Goal: Check status: Check status

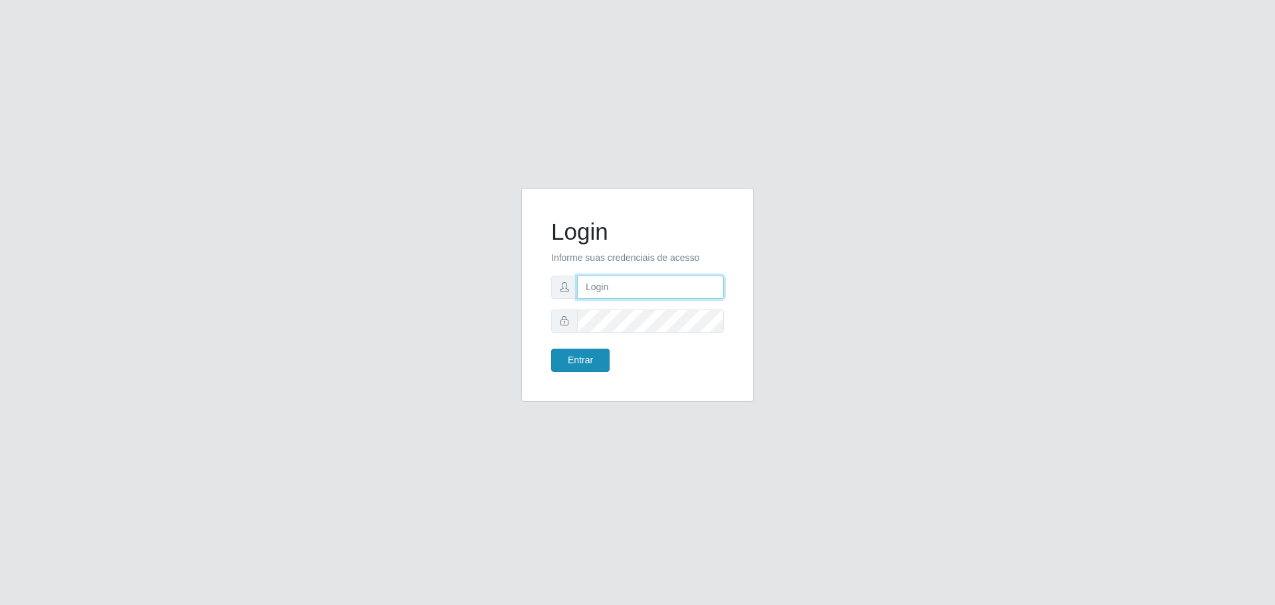
type input "[EMAIL_ADDRESS][DOMAIN_NAME]"
click at [576, 355] on button "Entrar" at bounding box center [580, 360] width 58 height 23
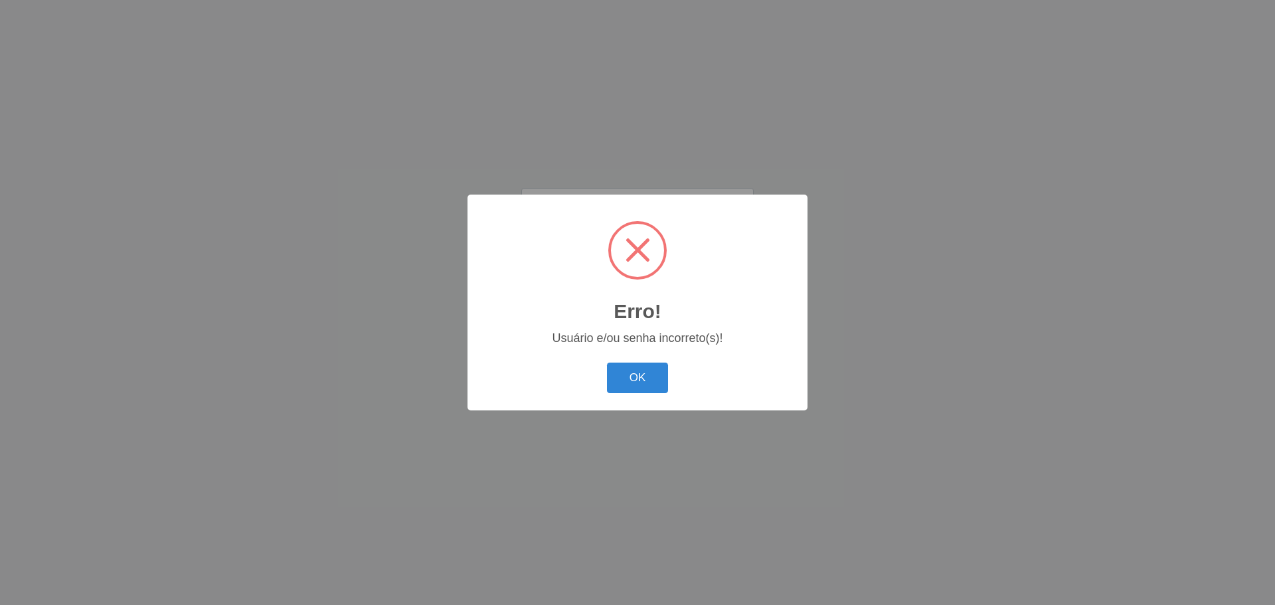
click at [668, 378] on div "OK Cancel" at bounding box center [637, 378] width 313 height 38
click at [629, 370] on button "OK" at bounding box center [638, 378] width 62 height 31
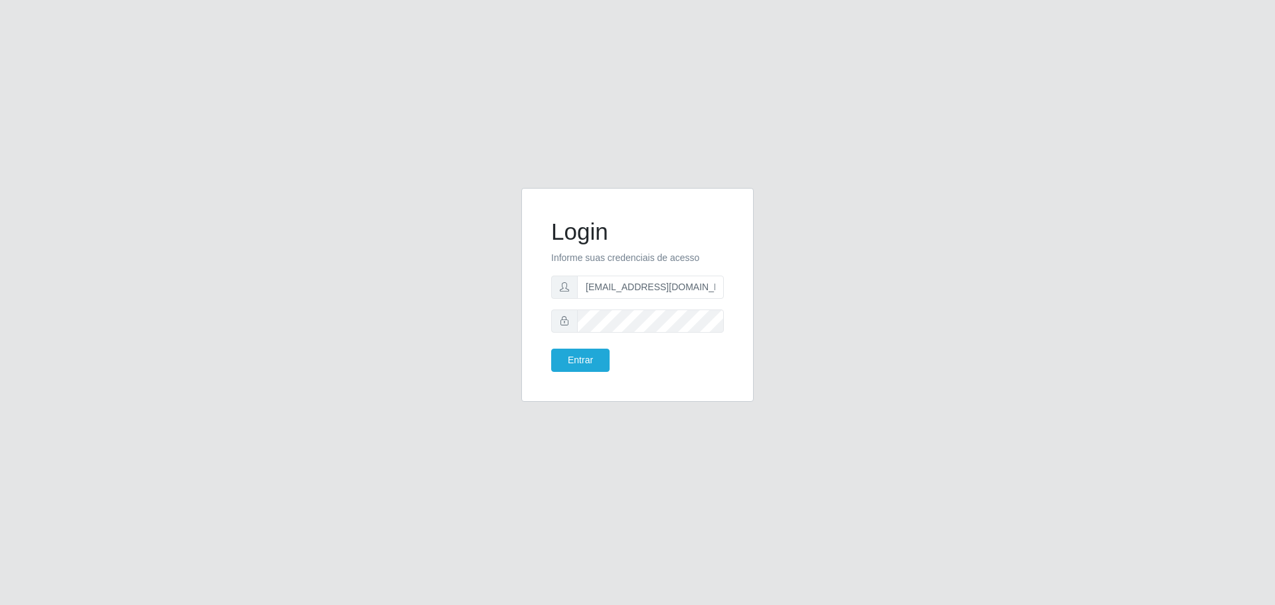
click at [579, 344] on form "Login Informe suas credenciais de acesso [EMAIL_ADDRESS][DOMAIN_NAME] Entrar" at bounding box center [637, 295] width 173 height 154
click at [580, 347] on form "Login Informe suas credenciais de acesso [EMAIL_ADDRESS][DOMAIN_NAME] Entrar" at bounding box center [637, 295] width 173 height 154
click at [580, 349] on button "Entrar" at bounding box center [580, 360] width 58 height 23
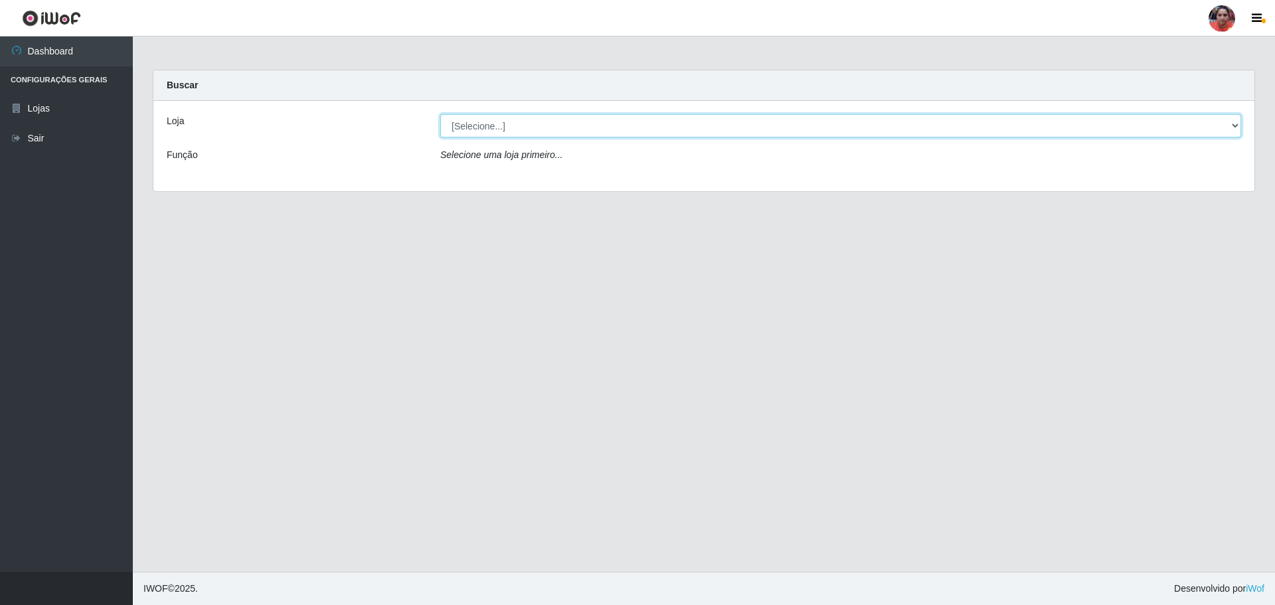
click at [1234, 125] on select "[Selecione...] Mar Vermelho - Loja 05" at bounding box center [840, 125] width 801 height 23
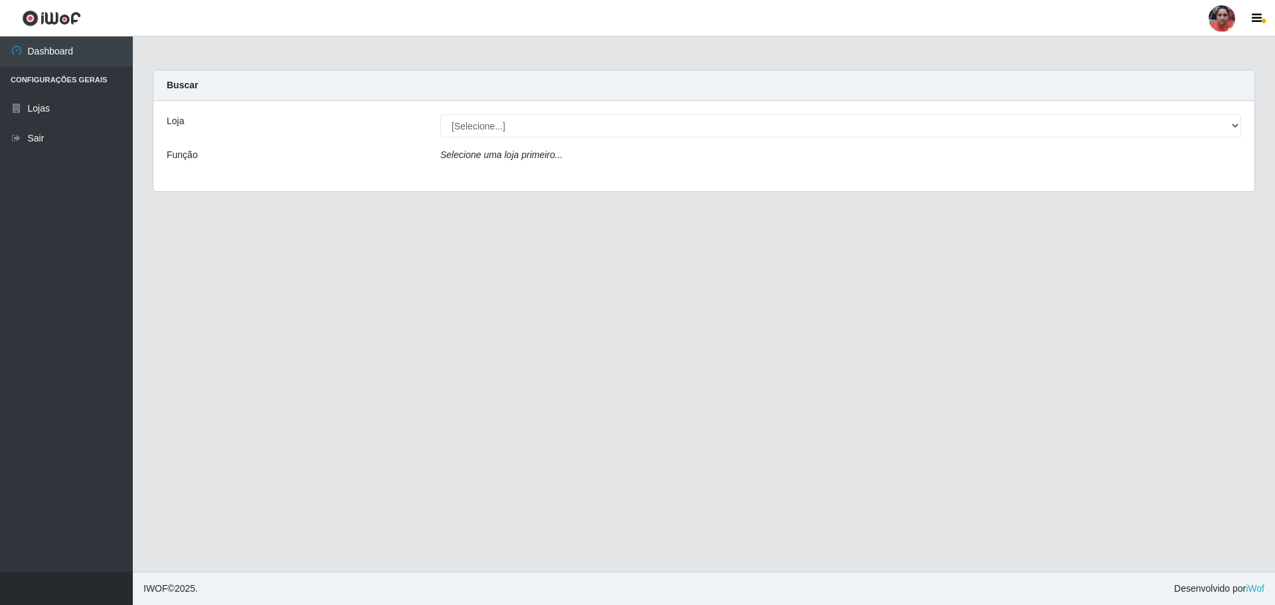
click at [1135, 176] on div "Loja [Selecione...] Mar Vermelho - Loja 05 Função Selecione uma loja primeiro..." at bounding box center [703, 146] width 1101 height 90
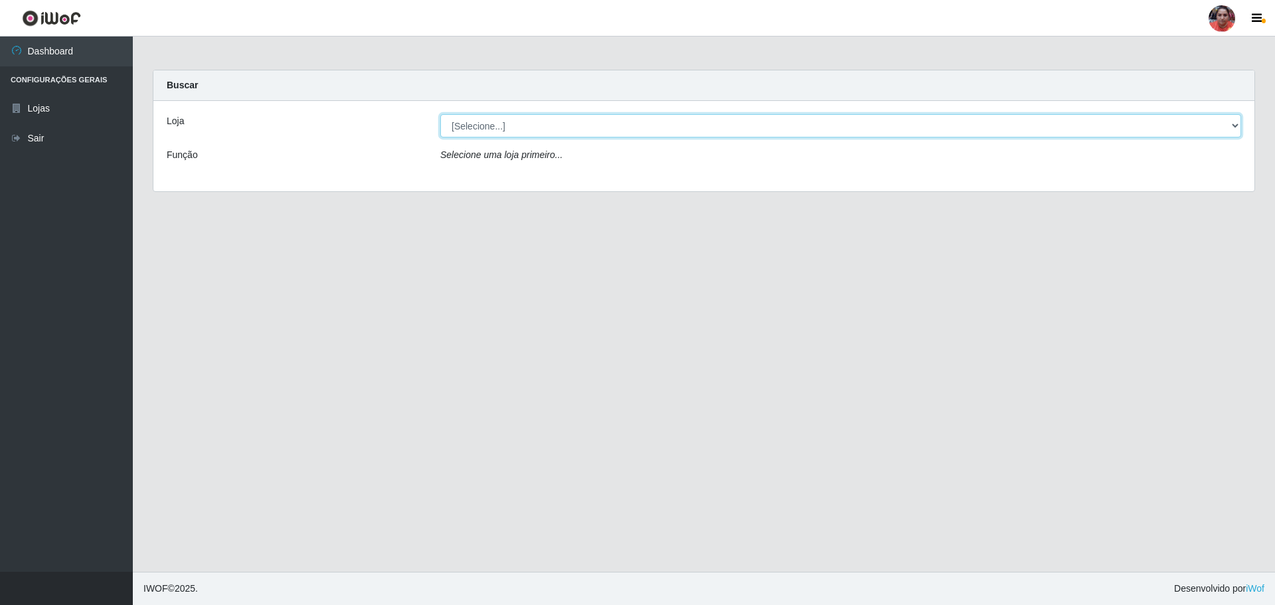
click at [1236, 120] on select "[Selecione...] Mar Vermelho - Loja 05" at bounding box center [840, 125] width 801 height 23
select select "252"
click at [440, 114] on select "[Selecione...] Mar Vermelho - Loja 05" at bounding box center [840, 125] width 801 height 23
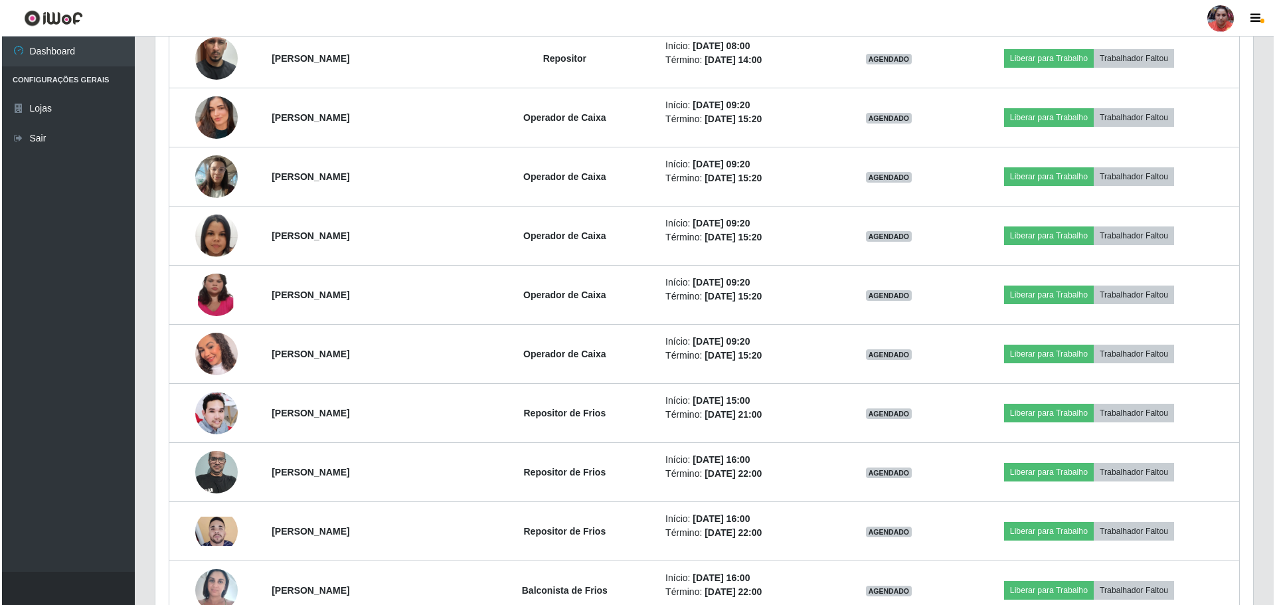
scroll to position [930, 0]
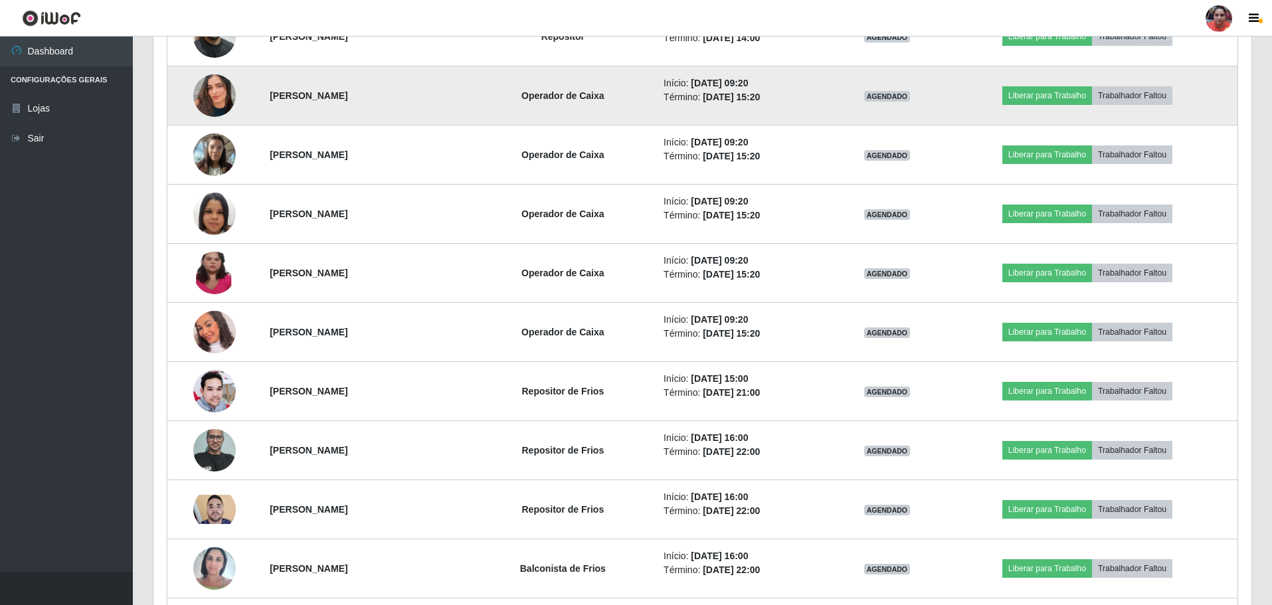
click at [200, 96] on img at bounding box center [214, 96] width 42 height 76
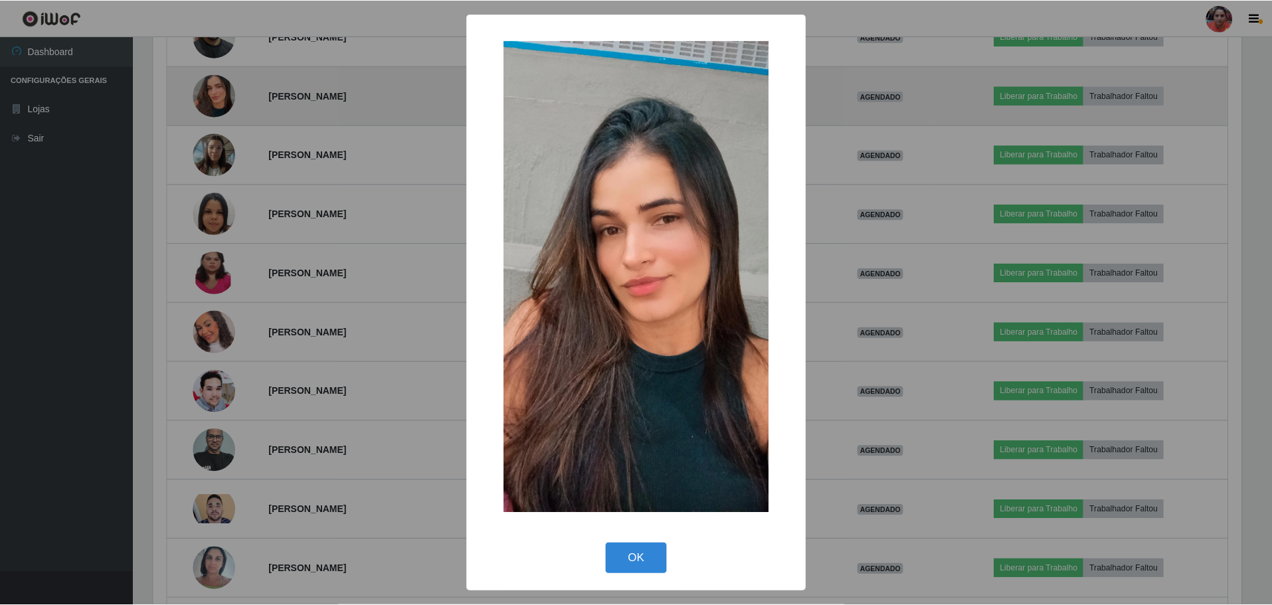
scroll to position [276, 1091]
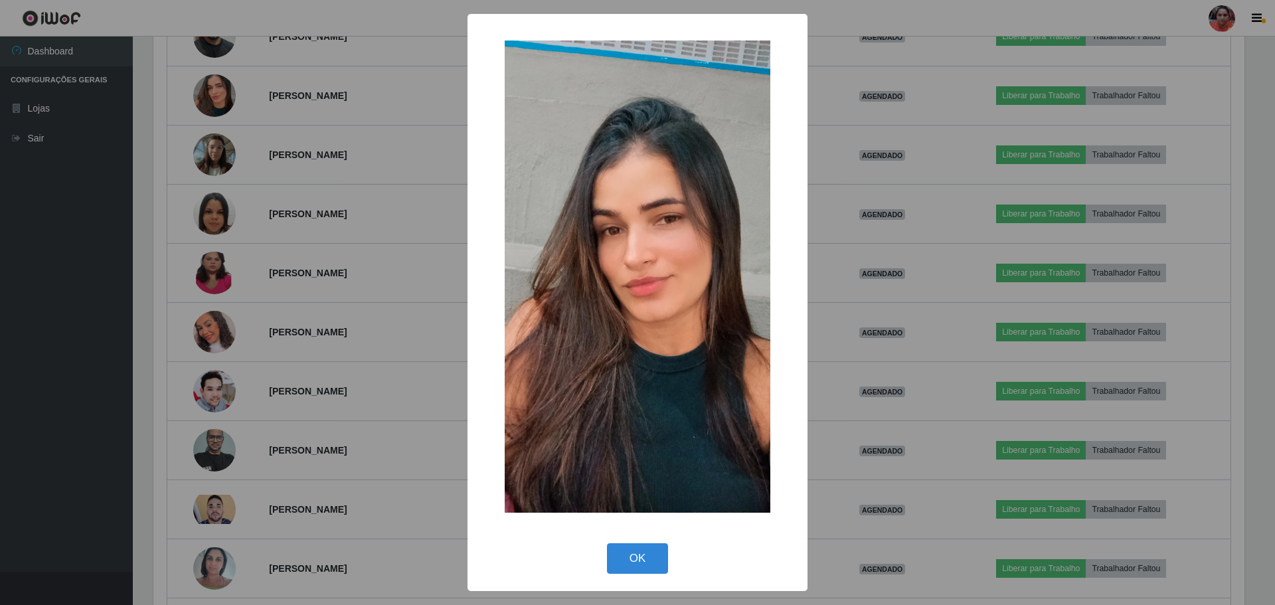
click at [664, 559] on button "OK" at bounding box center [638, 558] width 62 height 31
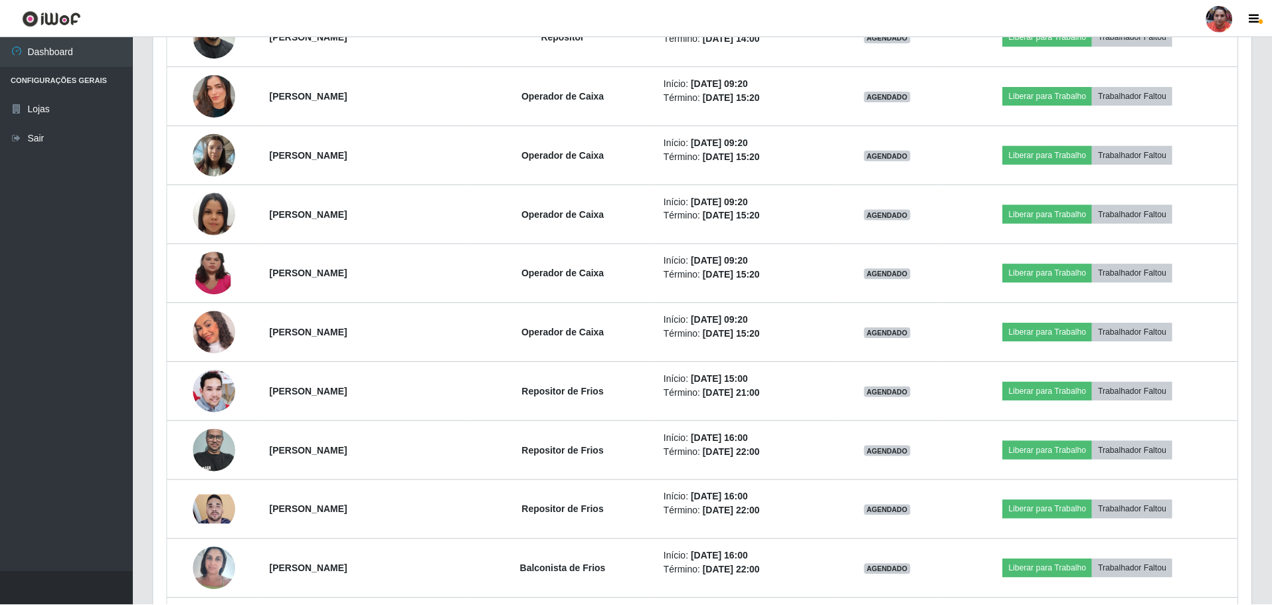
scroll to position [276, 1098]
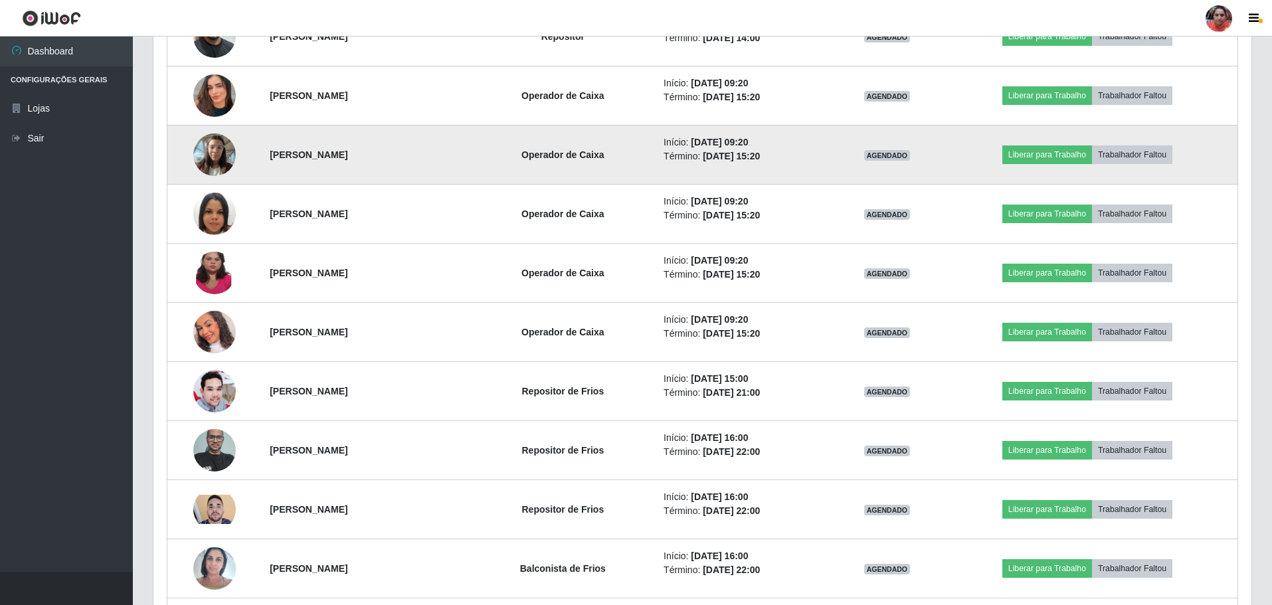
click at [214, 149] on img at bounding box center [214, 154] width 42 height 56
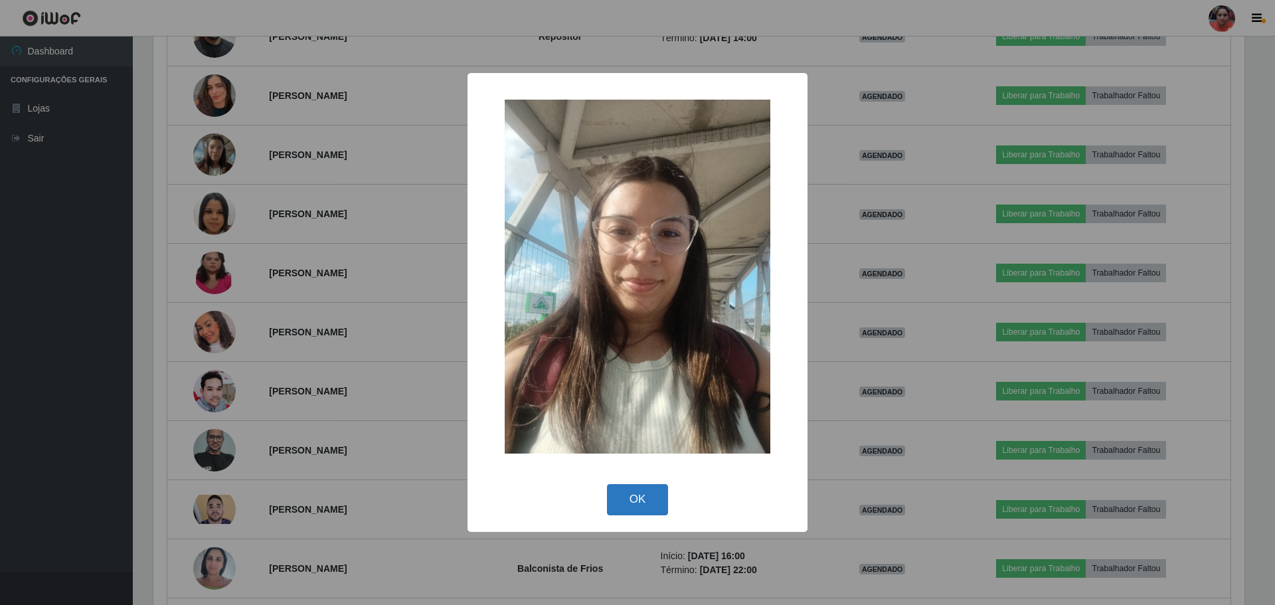
click at [656, 491] on button "OK" at bounding box center [638, 499] width 62 height 31
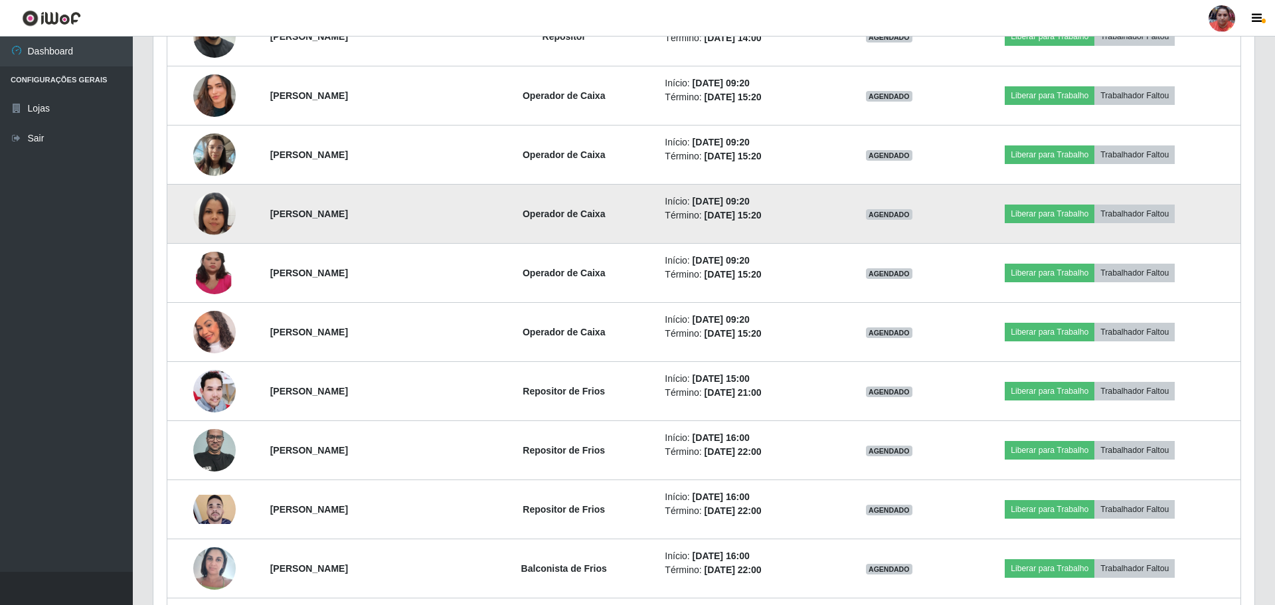
scroll to position [276, 1098]
click at [216, 206] on img at bounding box center [214, 214] width 42 height 76
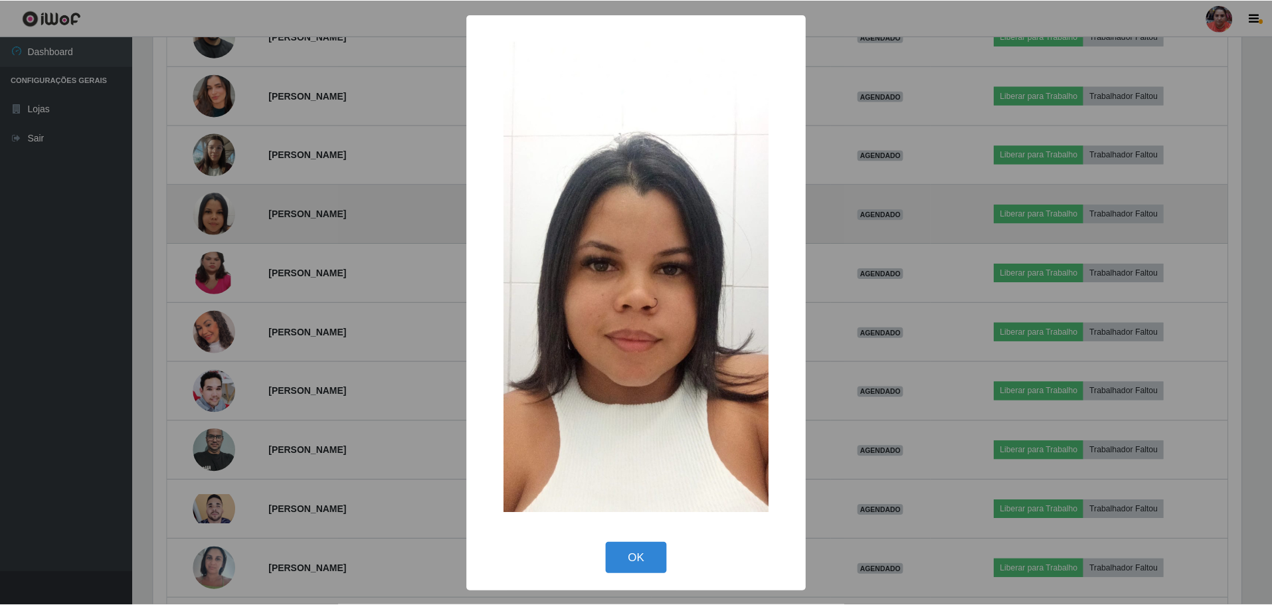
scroll to position [276, 1091]
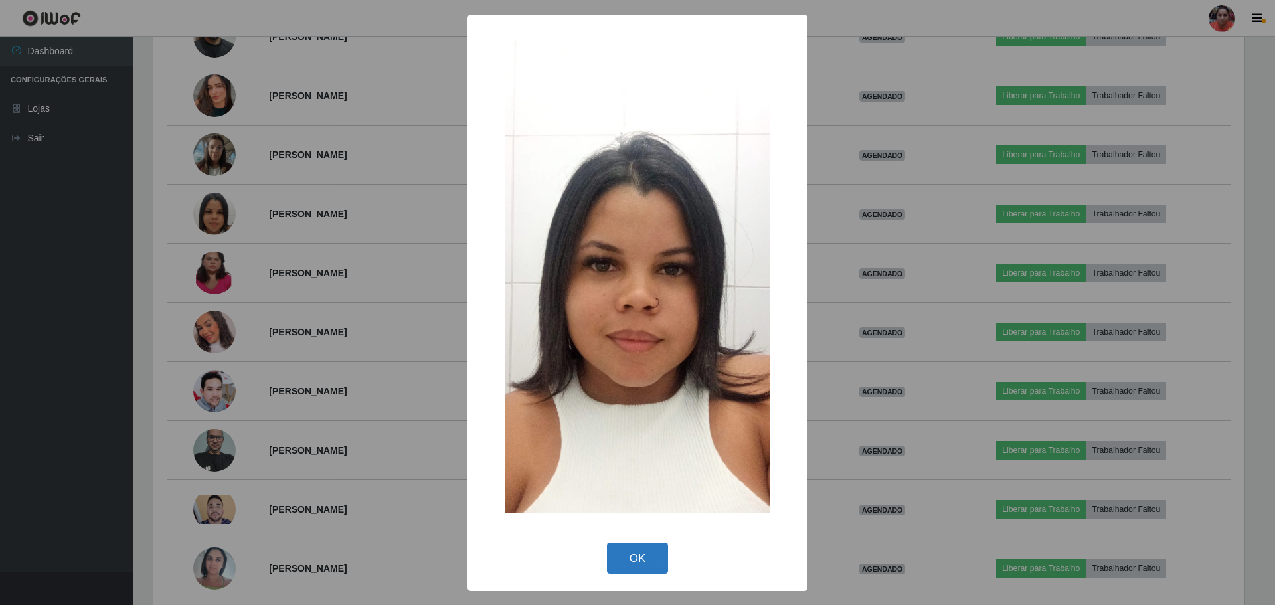
click at [664, 562] on button "OK" at bounding box center [638, 557] width 62 height 31
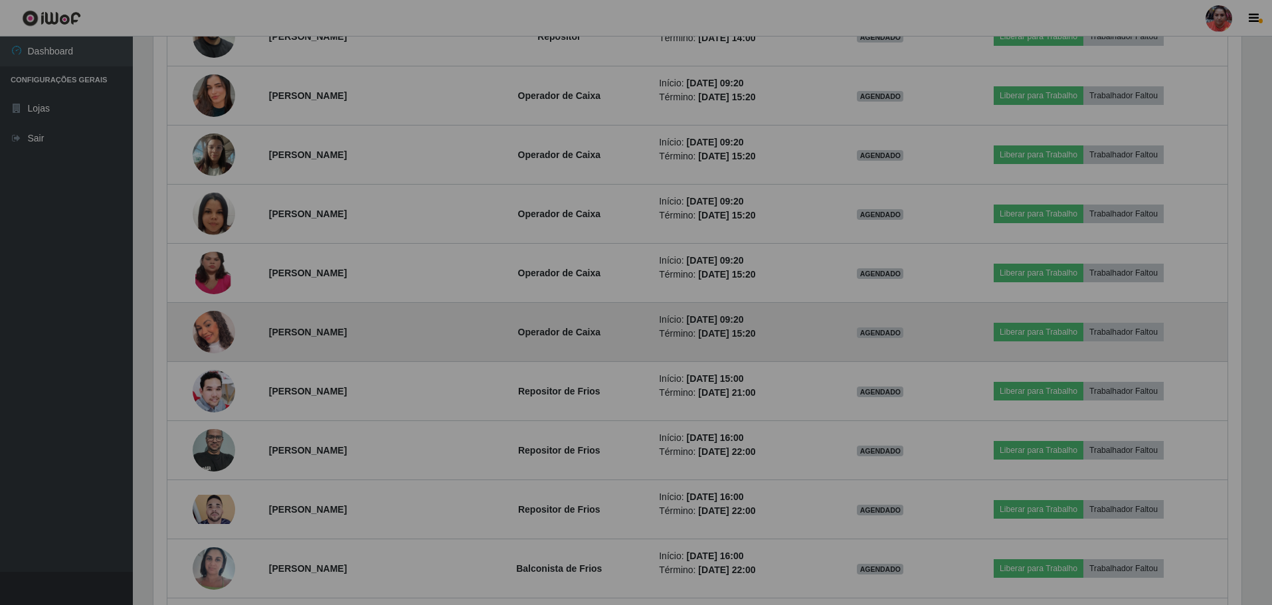
scroll to position [276, 1098]
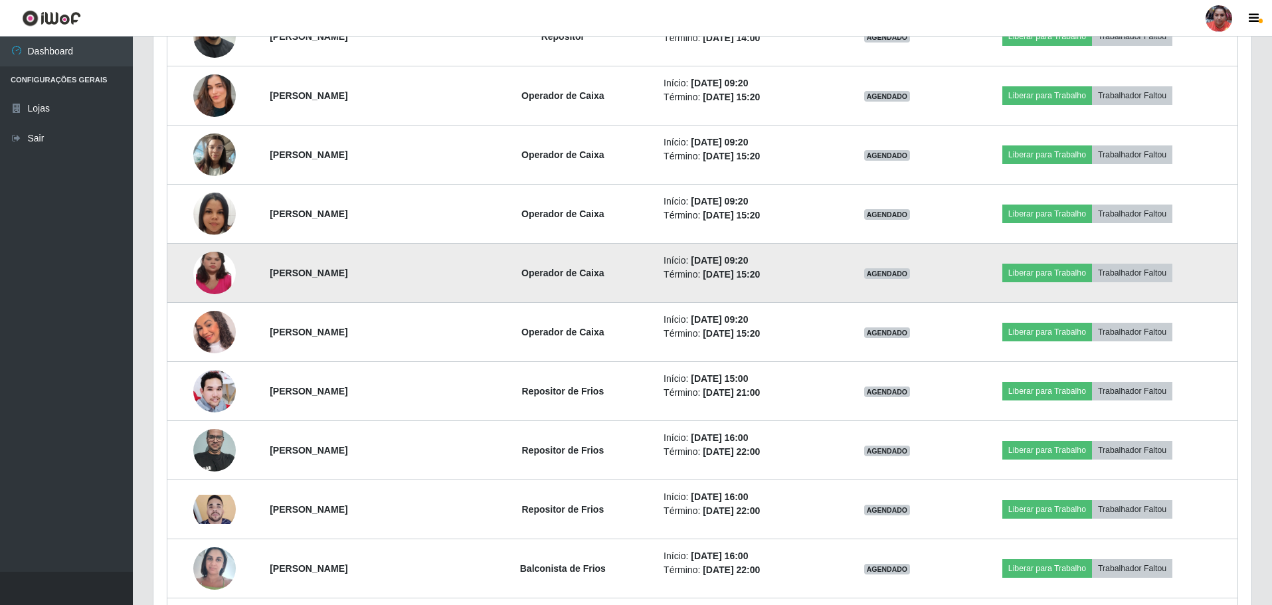
click at [206, 276] on img at bounding box center [214, 273] width 42 height 94
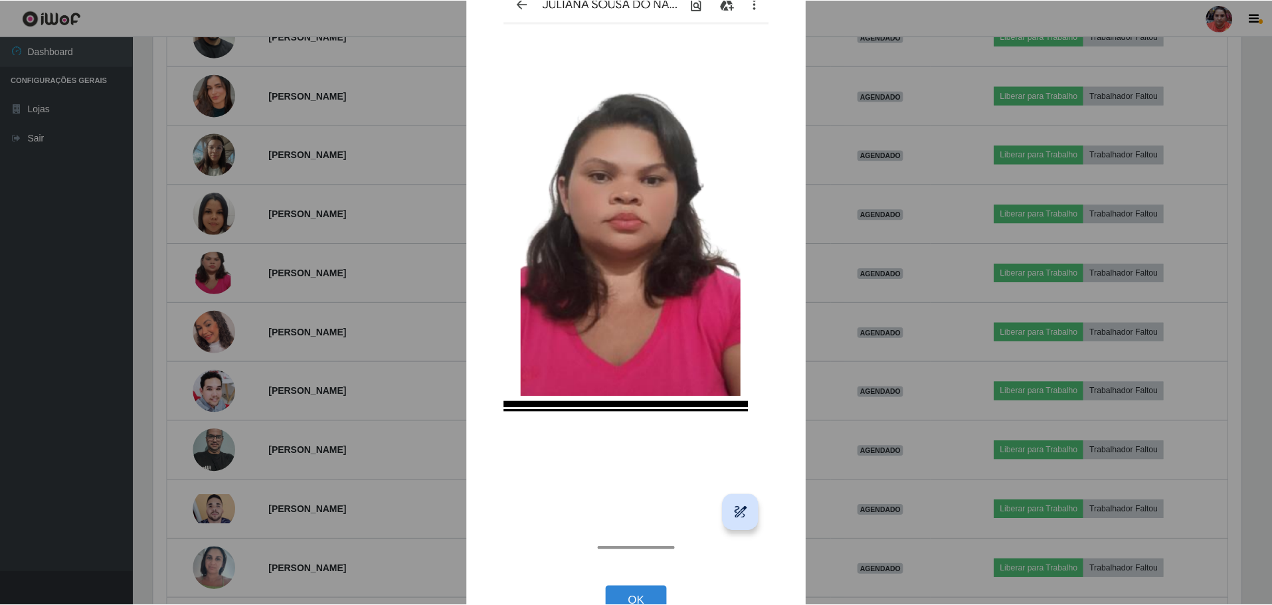
scroll to position [102, 0]
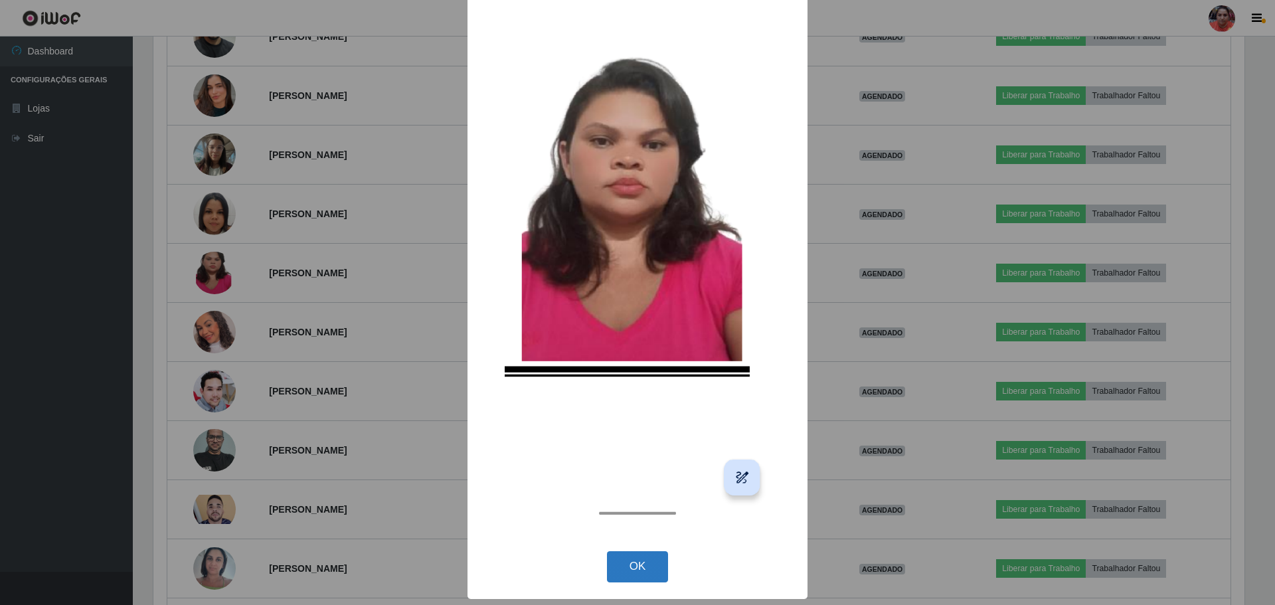
click at [637, 560] on button "OK" at bounding box center [638, 566] width 62 height 31
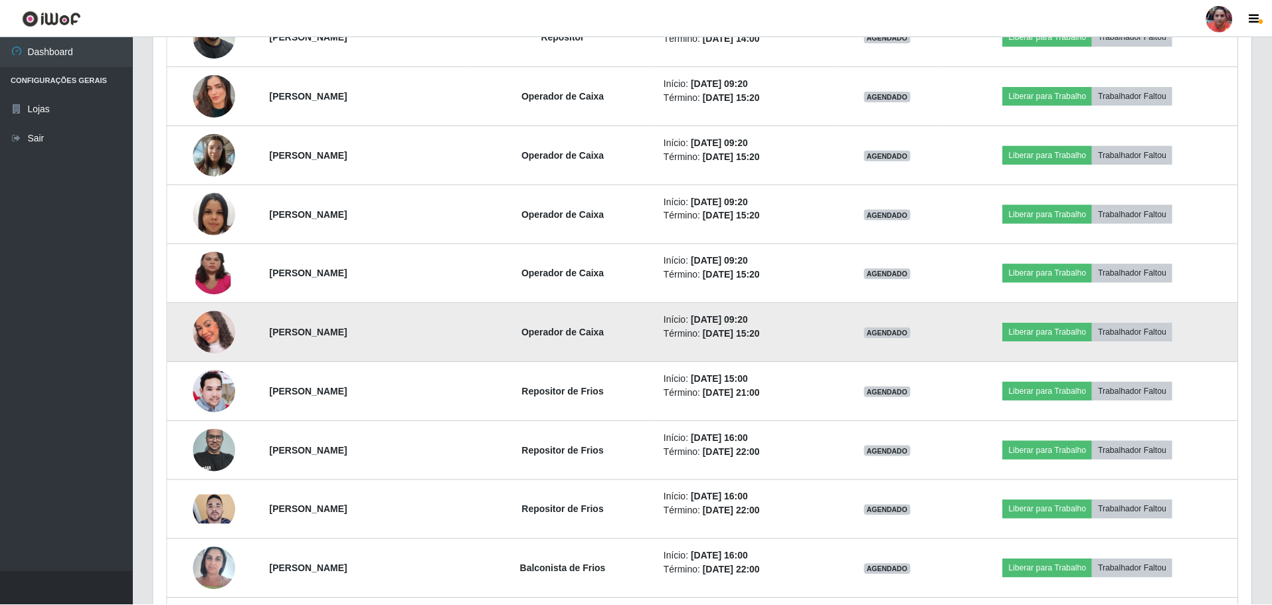
scroll to position [276, 1098]
click at [211, 341] on img at bounding box center [214, 331] width 42 height 49
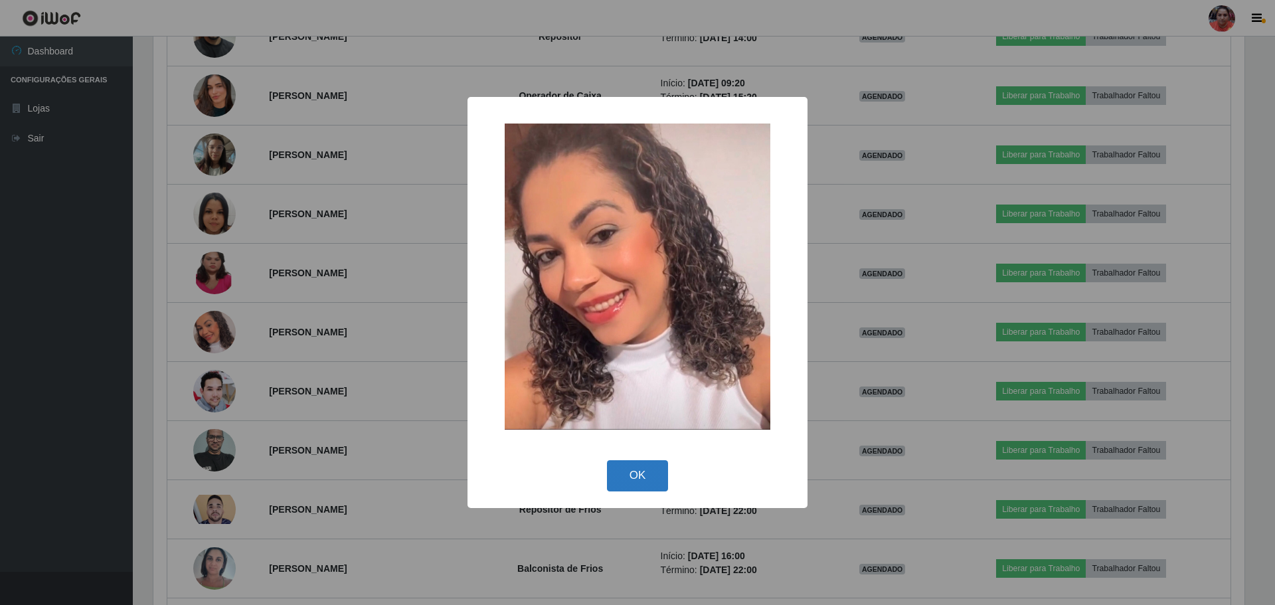
click at [637, 460] on button "OK" at bounding box center [638, 475] width 62 height 31
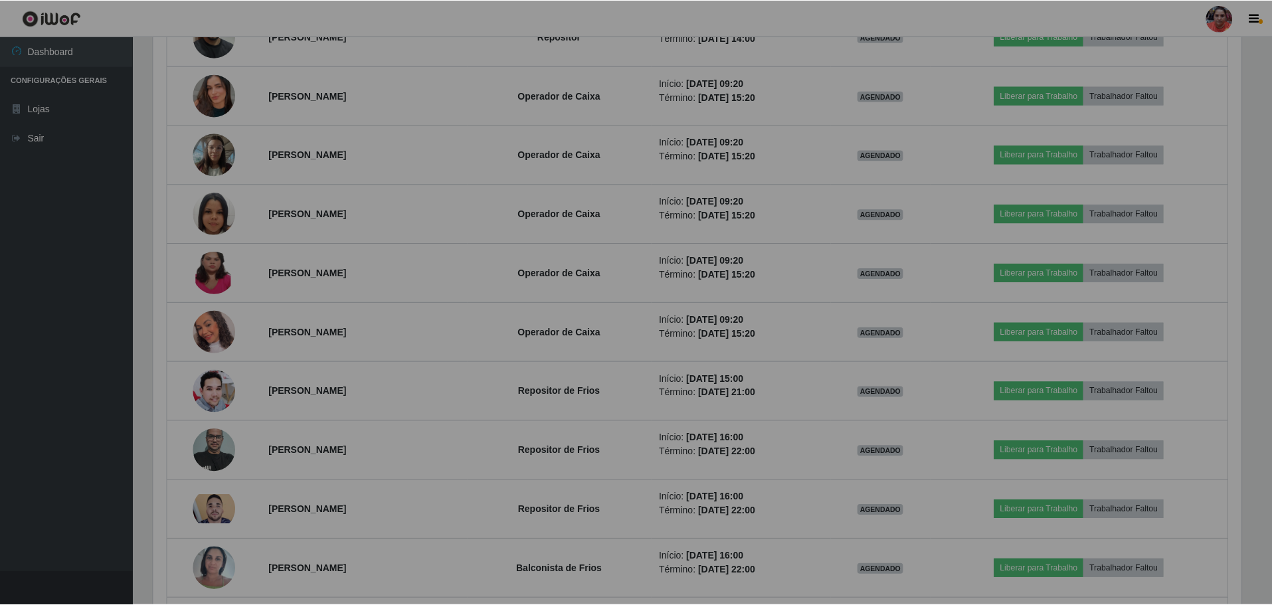
scroll to position [276, 1098]
